Goal: Task Accomplishment & Management: Manage account settings

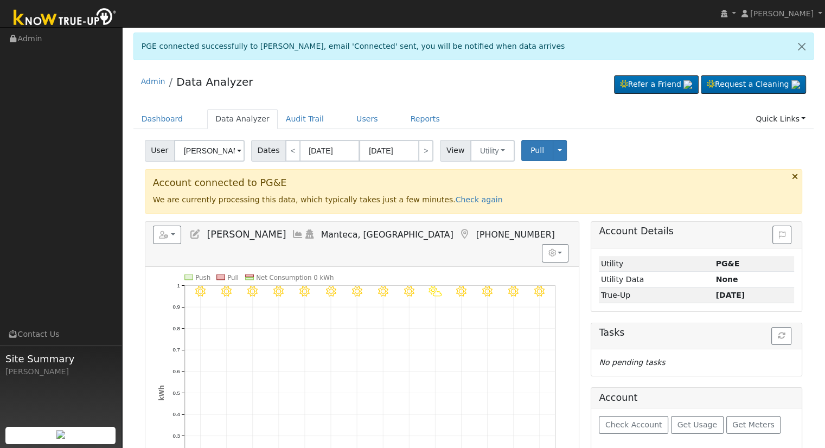
click at [190, 239] on link at bounding box center [195, 234] width 12 height 11
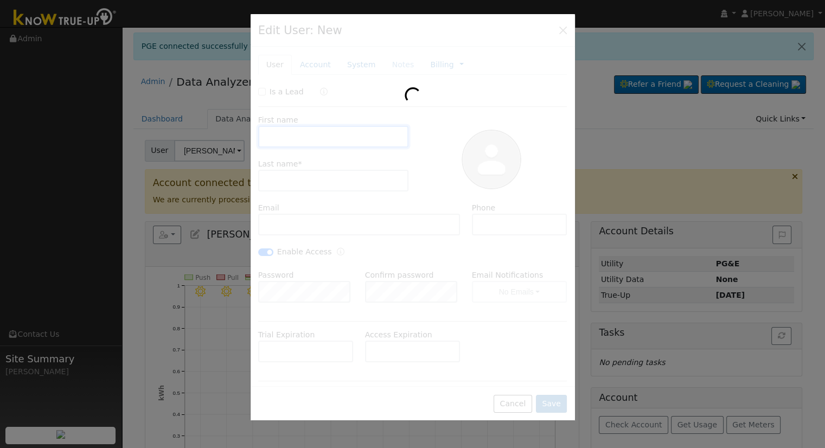
type input "[DATE]"
type input "Matthew"
type input "Howard"
type input "matthewhoward4668.mh@gmail.com"
type input "(209) 898-4886"
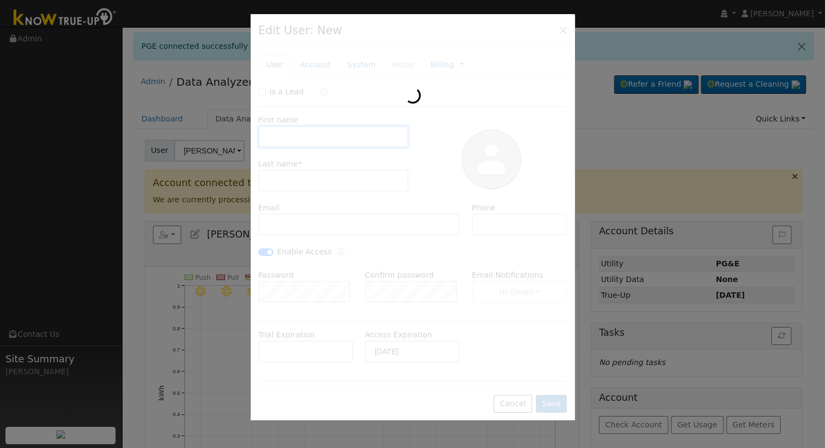
checkbox input "true"
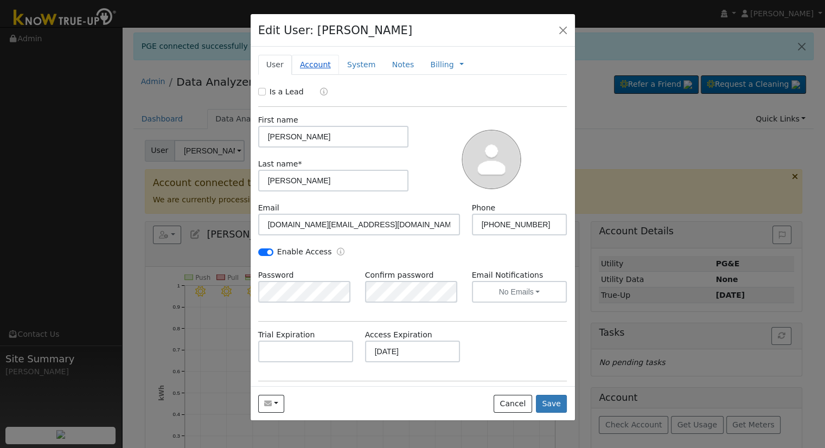
click at [313, 63] on link "Account" at bounding box center [315, 65] width 47 height 20
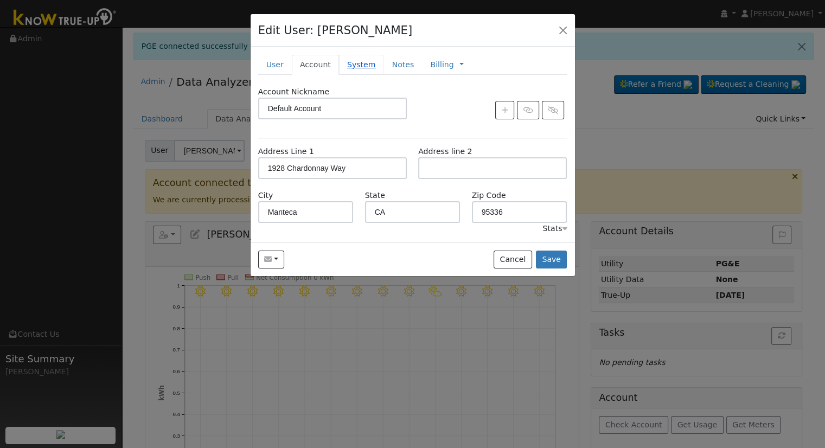
click at [359, 61] on link "System" at bounding box center [361, 65] width 45 height 20
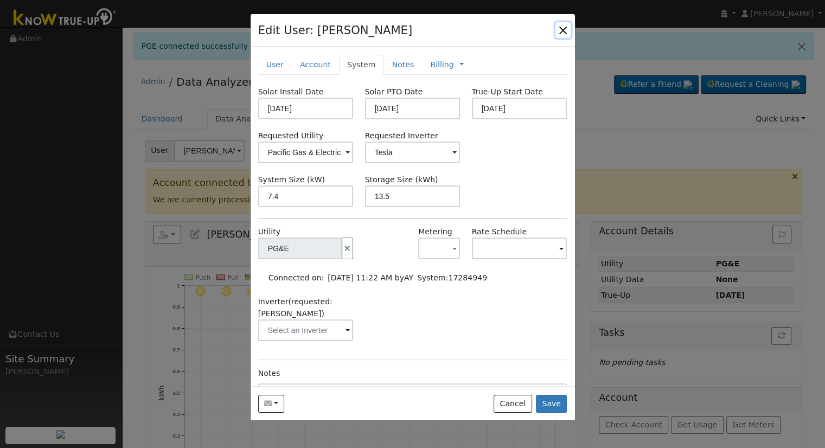
click at [566, 27] on button "button" at bounding box center [562, 29] width 15 height 15
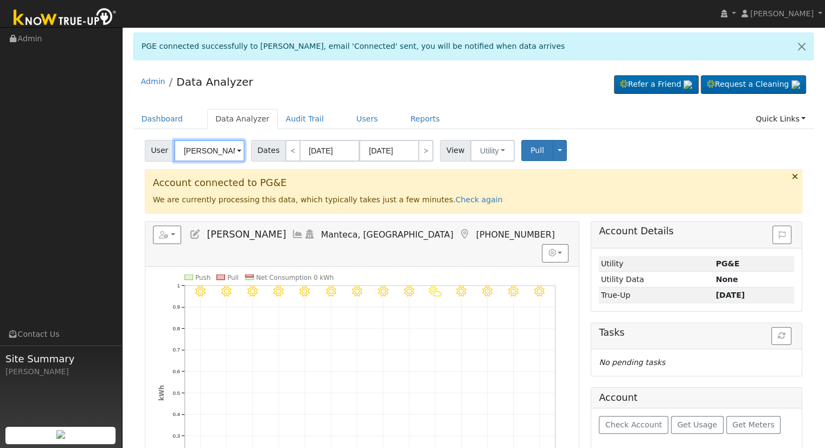
click at [216, 156] on input "Matthew Howard" at bounding box center [209, 151] width 71 height 22
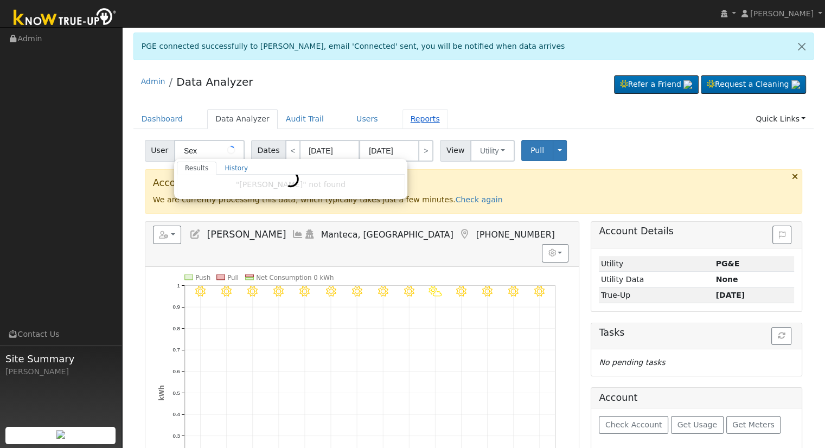
click at [404, 119] on link "Reports" at bounding box center [426, 119] width 46 height 20
type input "Matthew Howard"
click at [348, 120] on link "Users" at bounding box center [367, 119] width 38 height 20
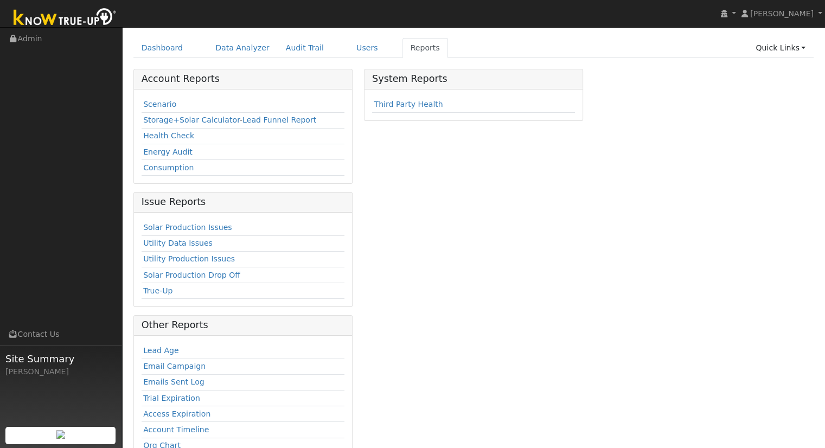
scroll to position [54, 0]
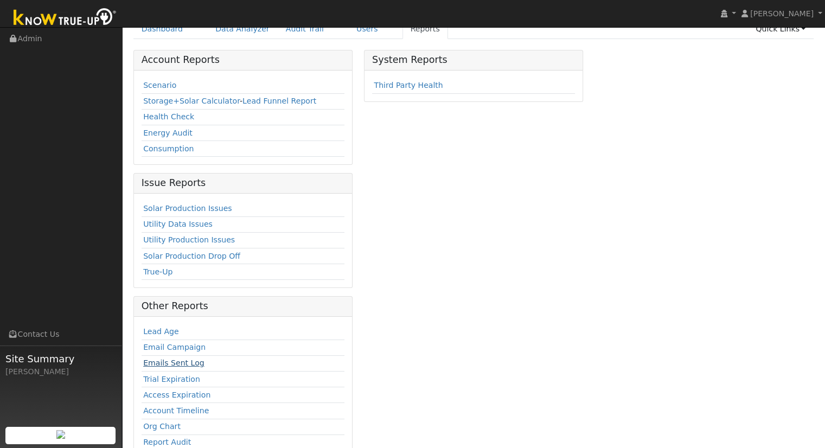
click at [189, 363] on link "Emails Sent Log" at bounding box center [173, 363] width 61 height 9
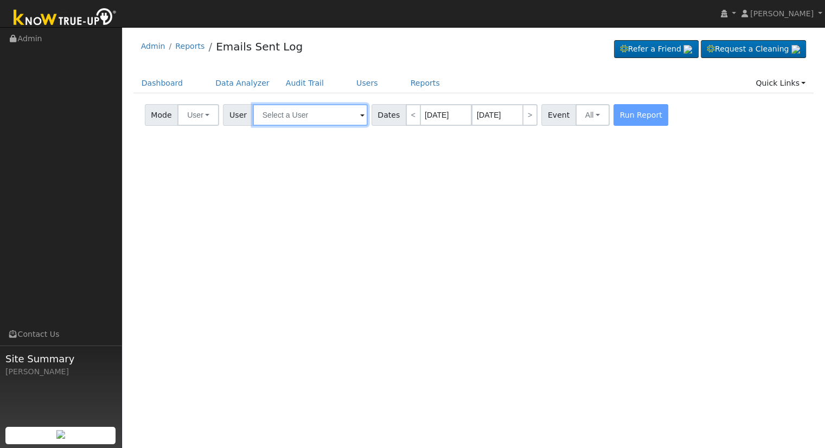
click at [298, 113] on input "text" at bounding box center [310, 115] width 115 height 22
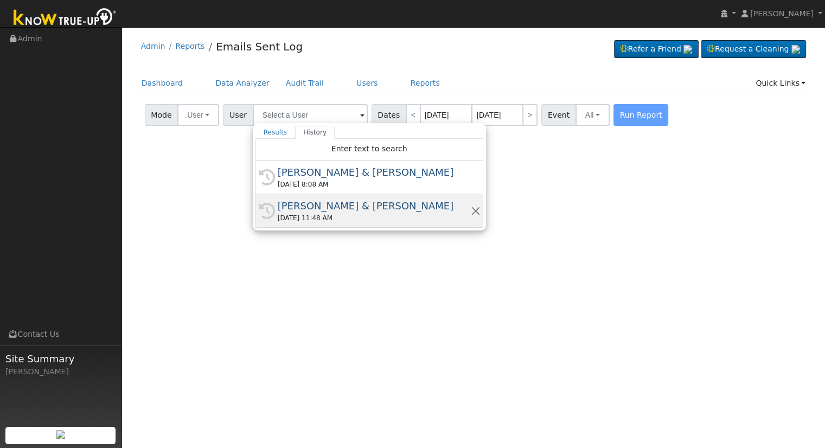
click at [419, 213] on div "[DATE] 11:48 AM" at bounding box center [374, 218] width 193 height 10
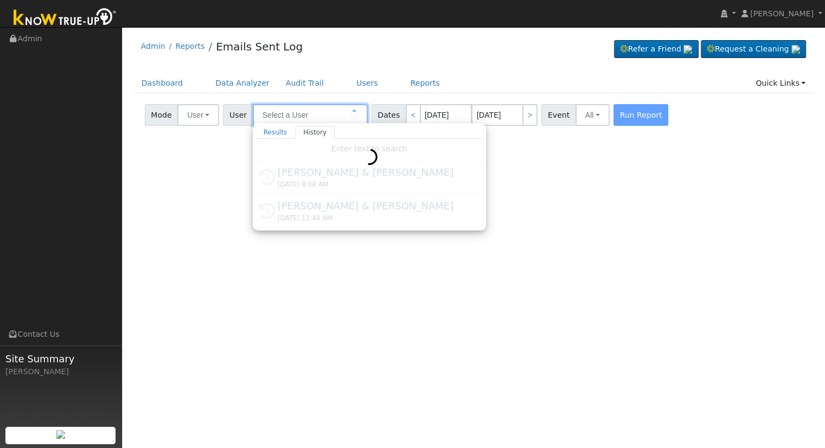
type input "[PERSON_NAME] & [PERSON_NAME]"
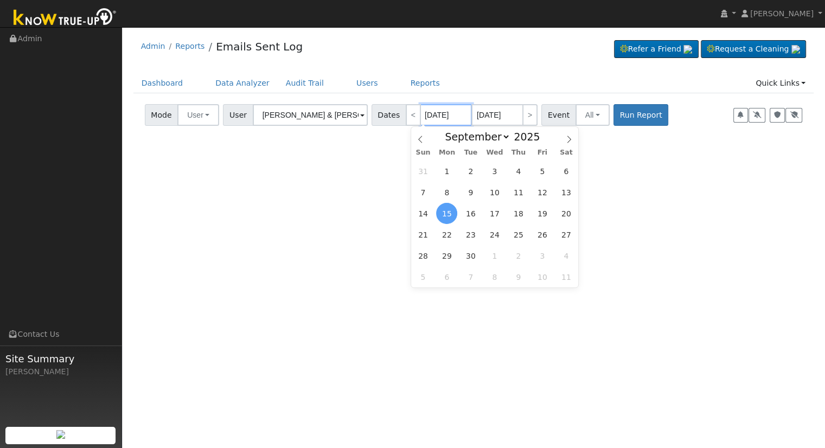
click at [429, 115] on input "[DATE]" at bounding box center [446, 115] width 52 height 22
click at [565, 193] on span "13" at bounding box center [565, 192] width 21 height 21
type input "[DATE]"
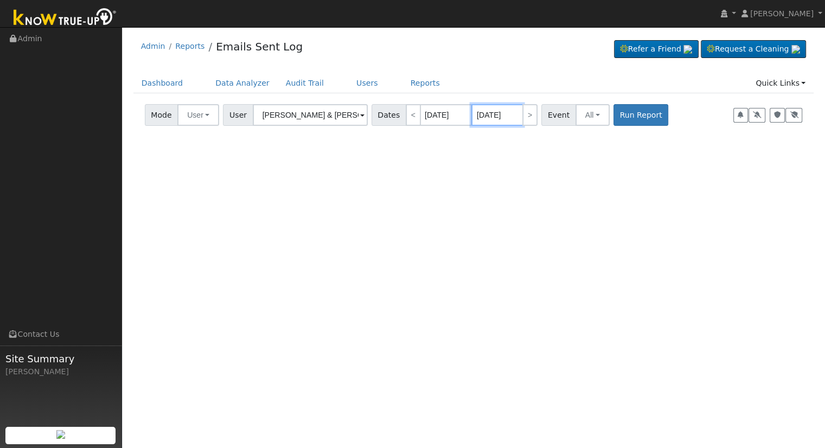
click at [484, 116] on input "[DATE]" at bounding box center [497, 115] width 52 height 22
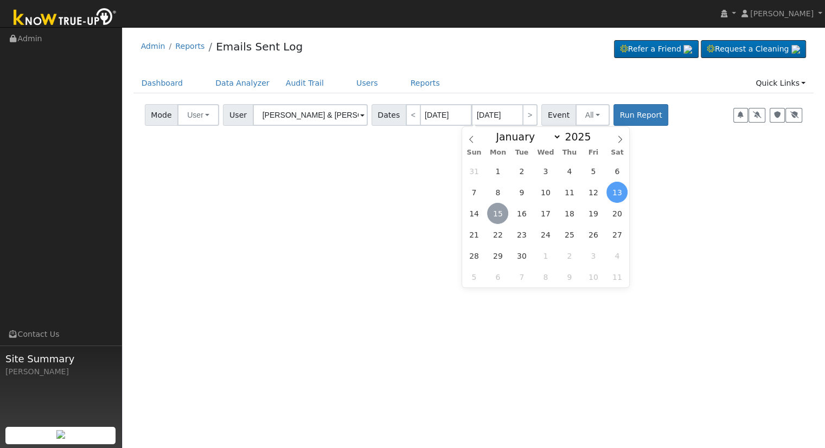
click at [499, 218] on span "15" at bounding box center [497, 213] width 21 height 21
type input "[DATE]"
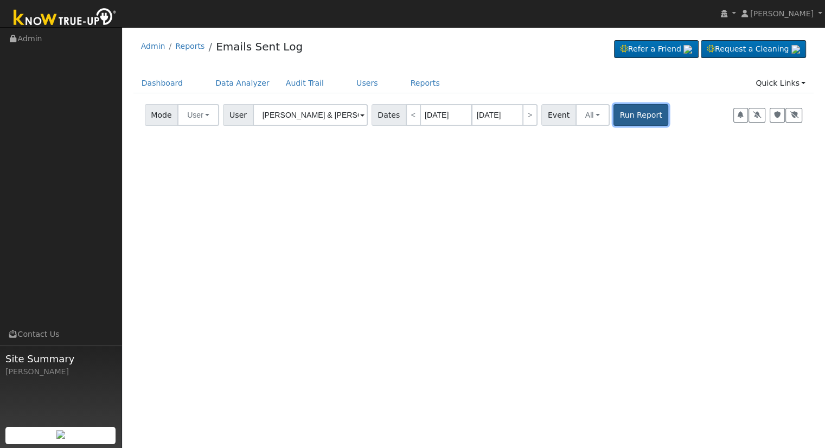
click at [628, 112] on button "Run Report" at bounding box center [641, 115] width 55 height 22
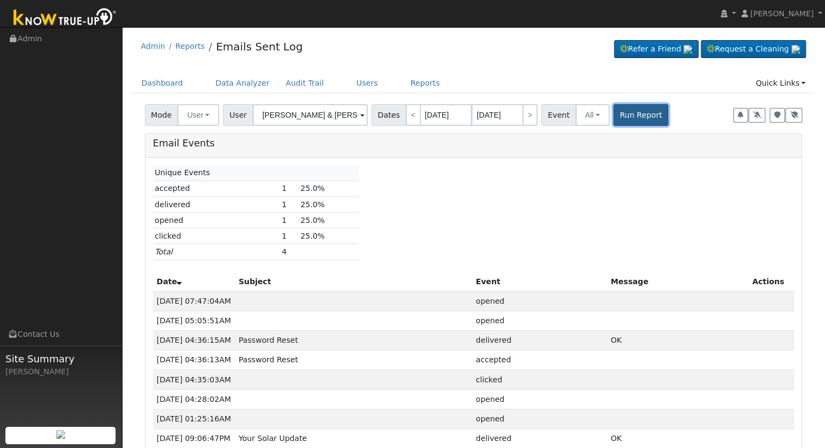
click at [615, 115] on button "Run Report" at bounding box center [641, 115] width 55 height 22
click at [582, 118] on button "All" at bounding box center [593, 115] width 34 height 22
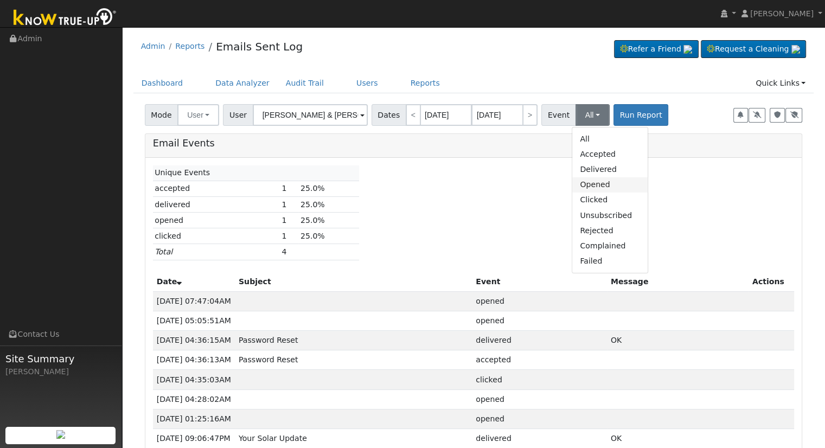
click at [595, 188] on link "Opened" at bounding box center [609, 184] width 75 height 15
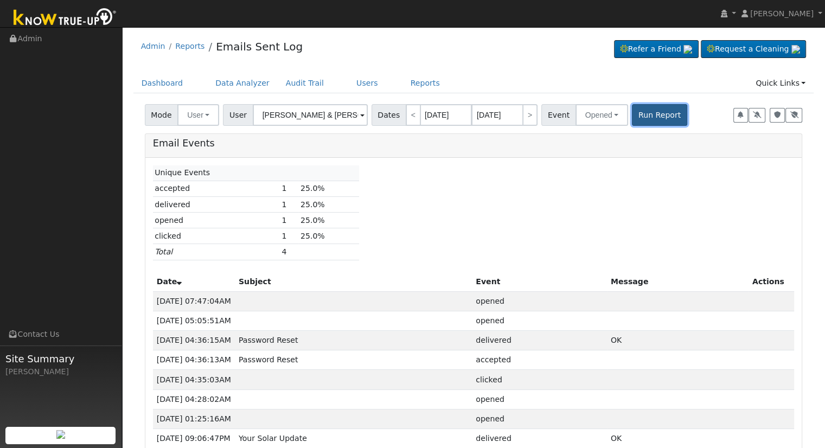
click at [644, 112] on button "Run Report" at bounding box center [659, 115] width 55 height 22
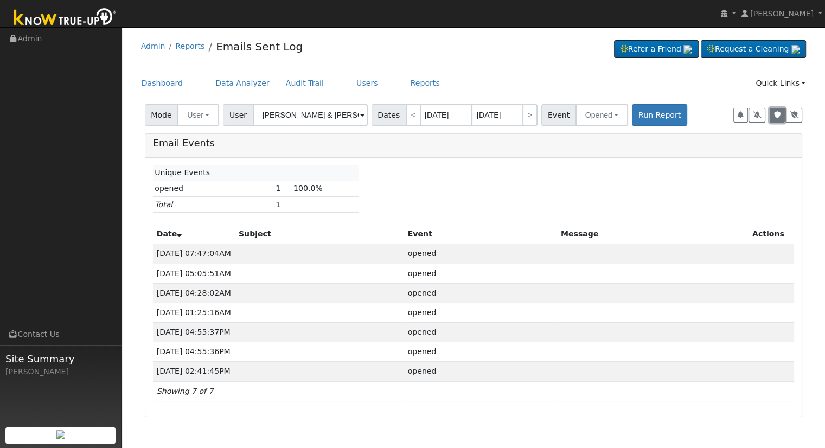
click at [776, 115] on icon "button" at bounding box center [777, 115] width 7 height 7
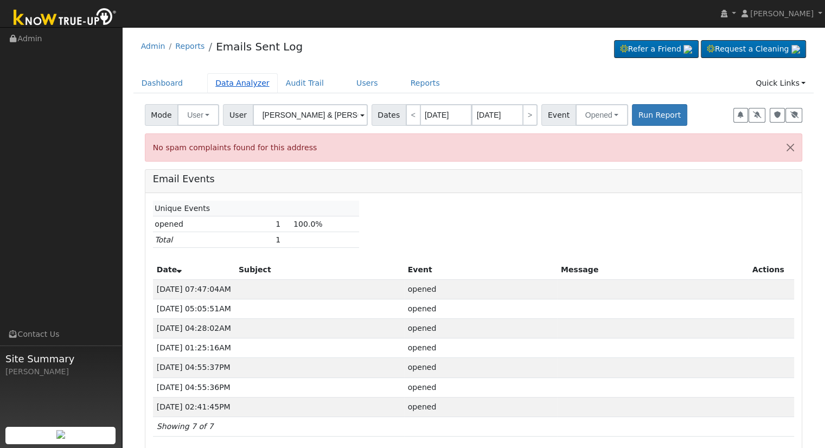
click at [232, 85] on link "Data Analyzer" at bounding box center [242, 83] width 71 height 20
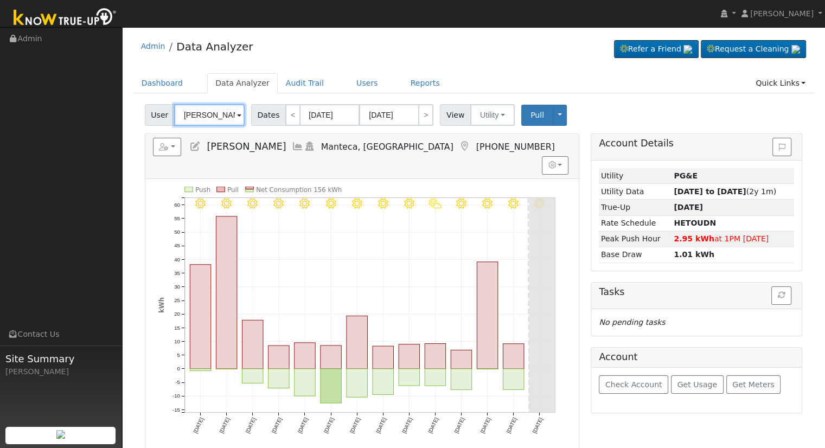
click at [206, 114] on input "Matthew Howard" at bounding box center [209, 115] width 71 height 22
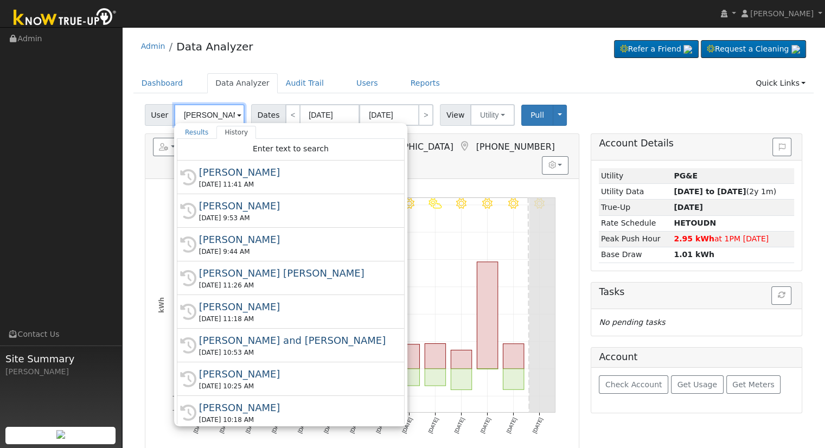
click at [178, 116] on input "Matthew Howard" at bounding box center [209, 115] width 71 height 22
click at [178, 113] on input "Matthew Howard" at bounding box center [209, 115] width 71 height 22
click at [193, 114] on input "Matthew Howard" at bounding box center [209, 115] width 71 height 22
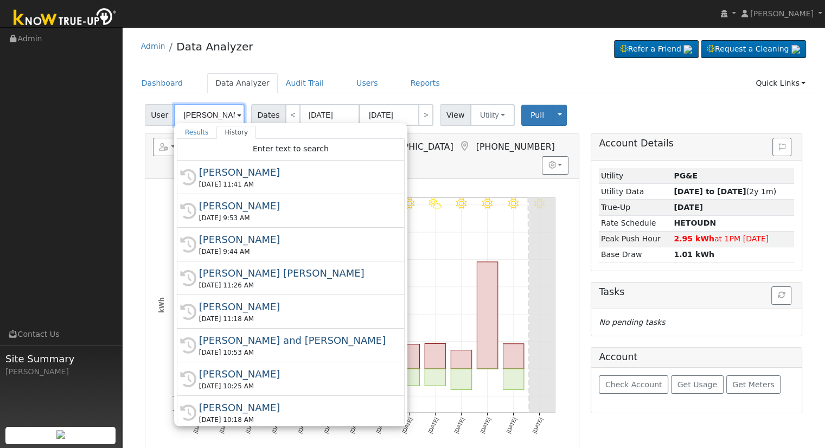
click at [193, 114] on input "Matthew Howard" at bounding box center [209, 115] width 71 height 22
paste input "[PERSON_NAME] & [PERSON_NAME]"
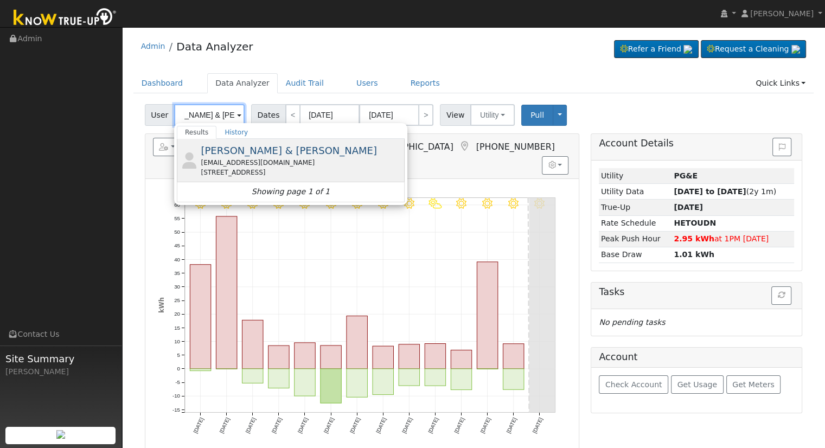
type input "[PERSON_NAME] & [PERSON_NAME]"
click at [243, 148] on span "[PERSON_NAME] & [PERSON_NAME]" at bounding box center [289, 150] width 176 height 11
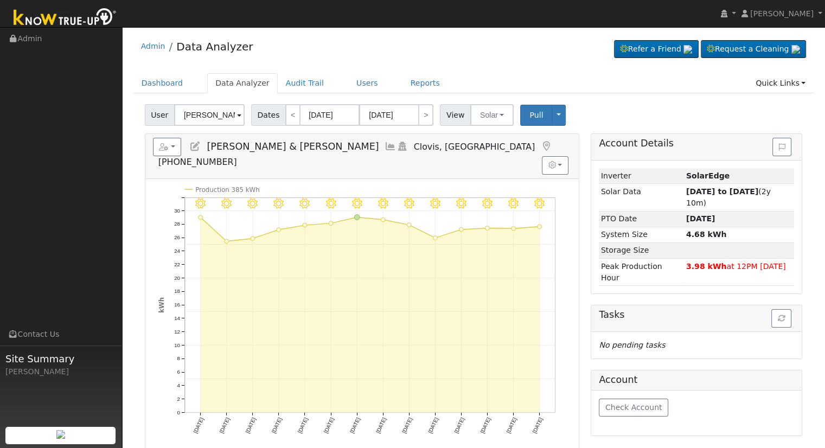
click at [196, 142] on icon at bounding box center [195, 147] width 12 height 10
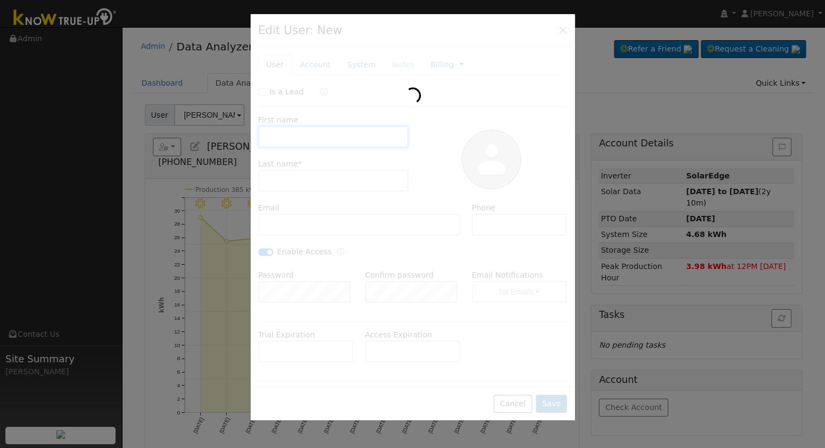
type input "George & Silva"
type input "Sexenian"
type input "ssexenian@hotmail.com"
type input "559-430-6047"
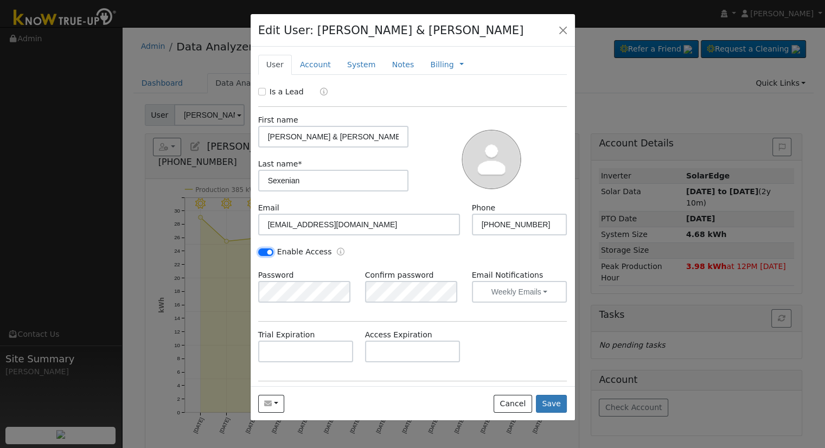
click at [270, 252] on input "Enable Access" at bounding box center [265, 252] width 15 height 8
click at [264, 251] on input "Enable Access" at bounding box center [265, 252] width 15 height 8
checkbox input "true"
click at [346, 317] on div "Is a Lead First name George & Silva Last name * Sexenian Email ssexenian@hotmai…" at bounding box center [412, 273] width 309 height 374
click at [553, 403] on button "Save" at bounding box center [551, 404] width 31 height 18
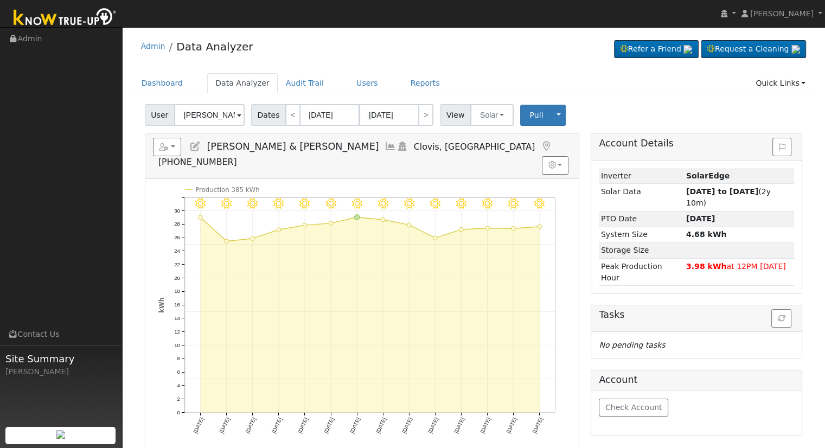
click at [201, 144] on h5 "Reports Scenario Health Check Energy Audit Account Timeline User Audit Trail In…" at bounding box center [362, 153] width 418 height 30
click at [196, 144] on icon at bounding box center [195, 147] width 12 height 10
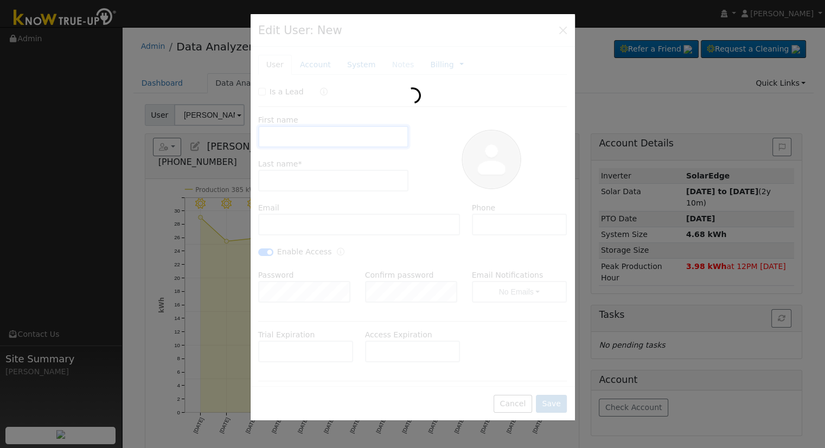
type input "George & Silva"
type input "Sexenian"
type input "ssexenian@hotmail.com"
type input "559-430-6047"
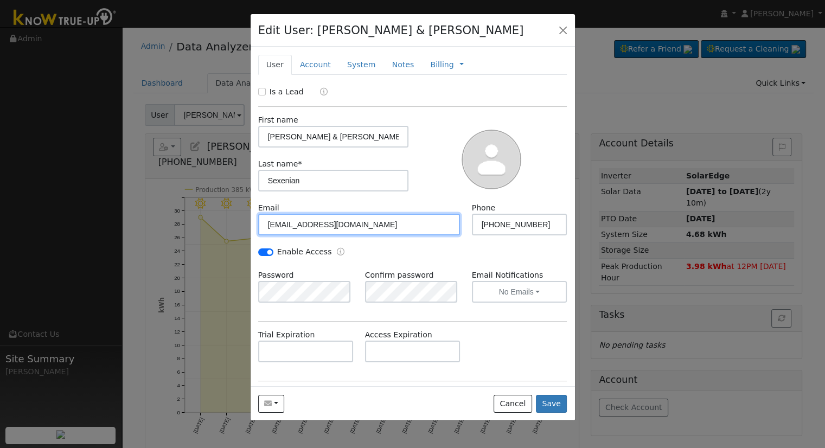
drag, startPoint x: 349, startPoint y: 224, endPoint x: 259, endPoint y: 227, distance: 90.7
click at [259, 227] on input "ssexenian@hotmail.com" at bounding box center [359, 225] width 202 height 22
click at [592, 87] on div at bounding box center [412, 224] width 825 height 448
